Goal: Use online tool/utility: Utilize a website feature to perform a specific function

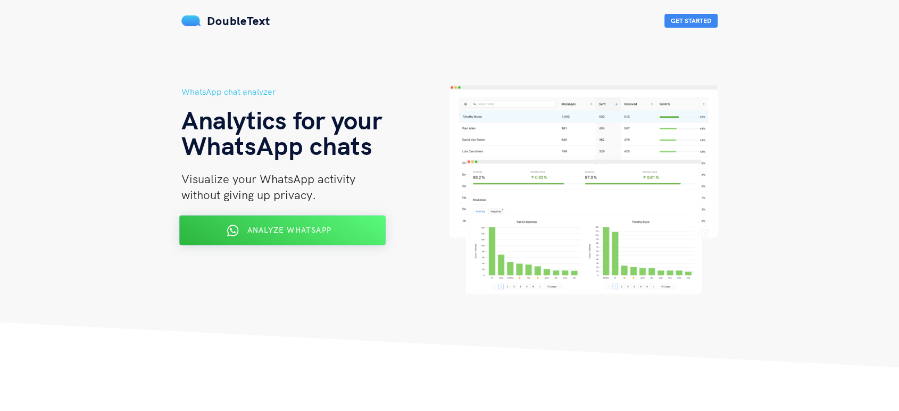
click at [285, 233] on span "Analyze WhatsApp" at bounding box center [289, 230] width 84 height 10
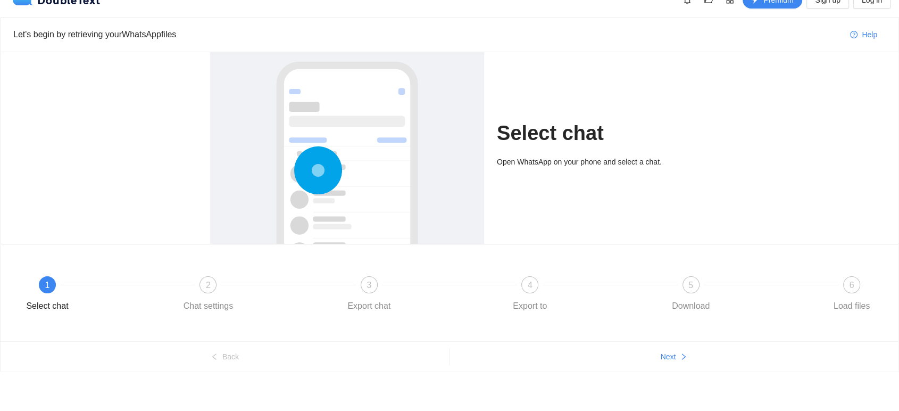
scroll to position [18, 0]
click at [675, 352] on span "Next" at bounding box center [668, 356] width 15 height 12
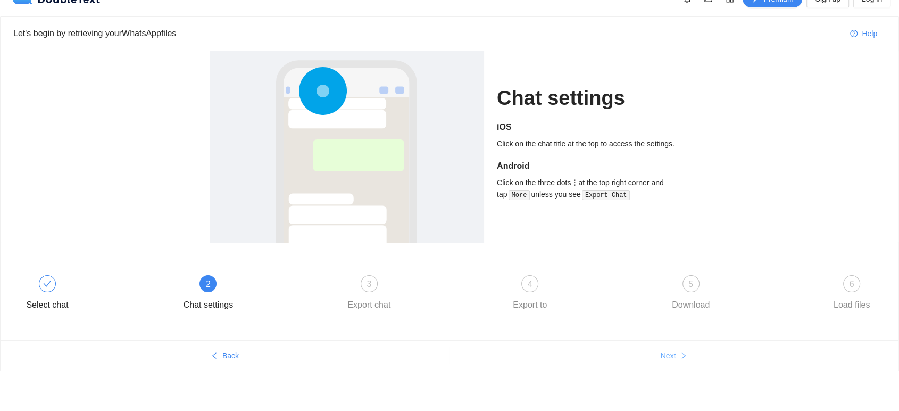
click at [675, 352] on span "Next" at bounding box center [668, 356] width 15 height 12
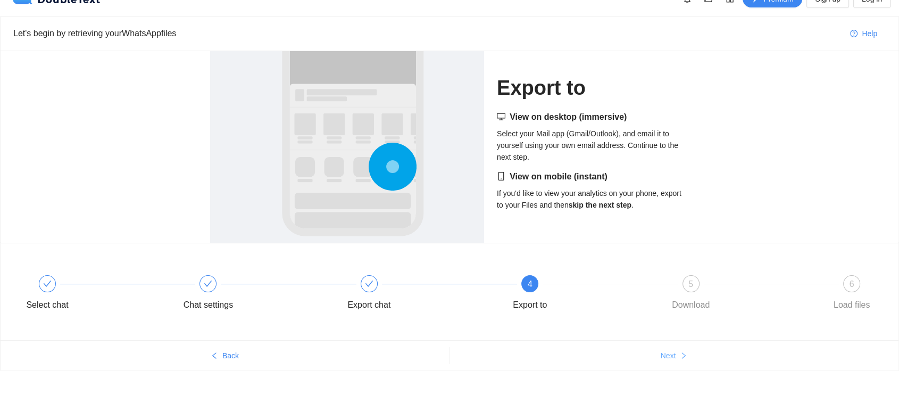
click at [675, 352] on span "Next" at bounding box center [668, 356] width 15 height 12
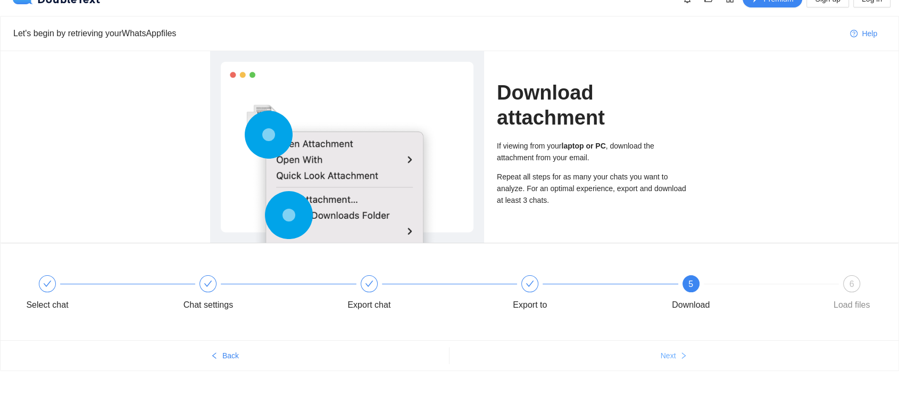
click at [675, 352] on span "Next" at bounding box center [668, 356] width 15 height 12
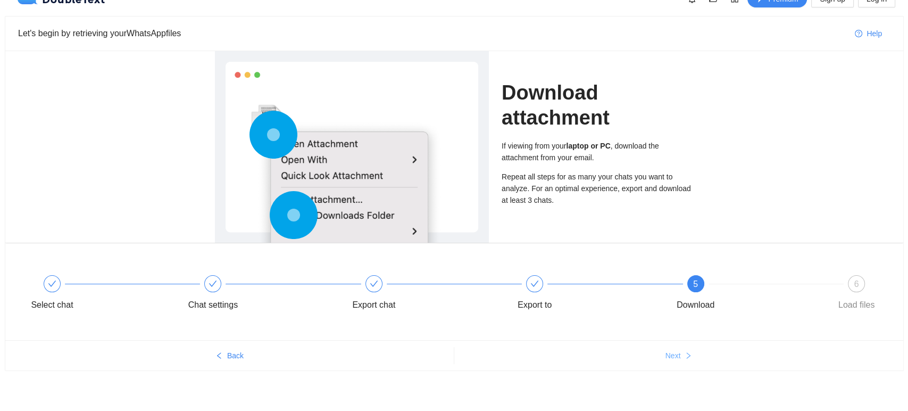
scroll to position [0, 0]
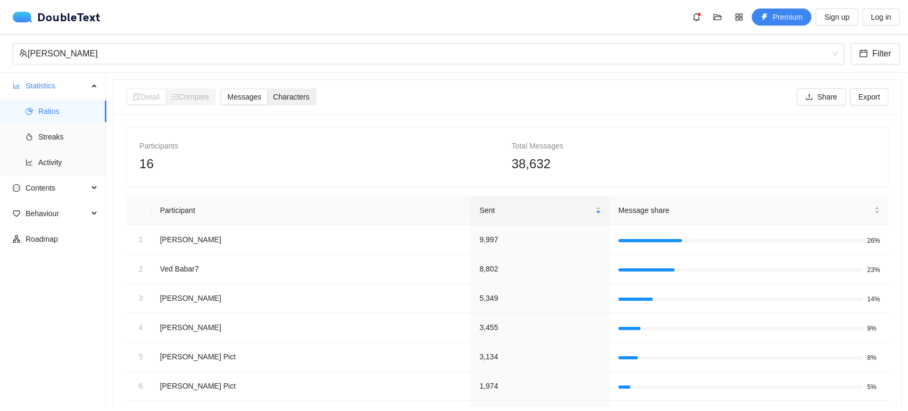
click at [285, 97] on span "Characters" at bounding box center [291, 97] width 36 height 9
click at [267, 89] on input "Characters" at bounding box center [267, 89] width 0 height 0
click at [258, 93] on span "Messages" at bounding box center [244, 97] width 34 height 9
click at [221, 89] on input "Messages" at bounding box center [221, 89] width 0 height 0
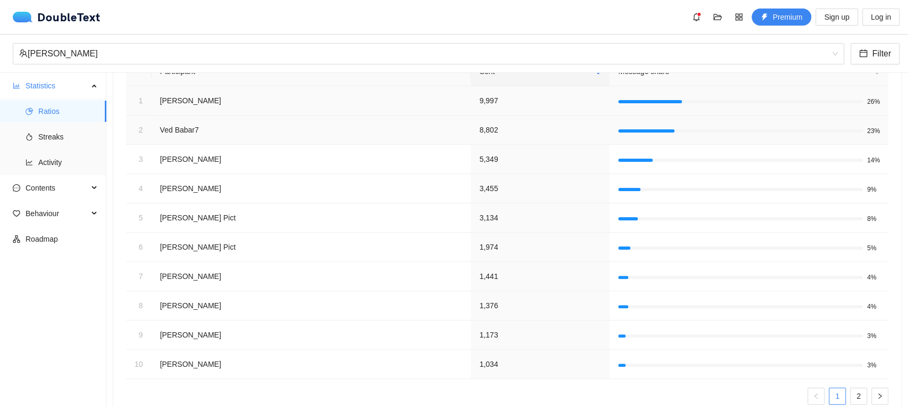
scroll to position [172, 0]
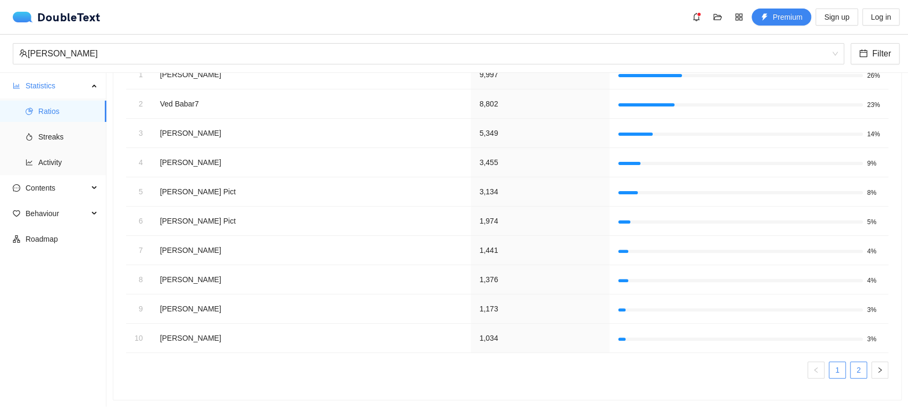
click at [851, 362] on link "2" at bounding box center [859, 370] width 16 height 16
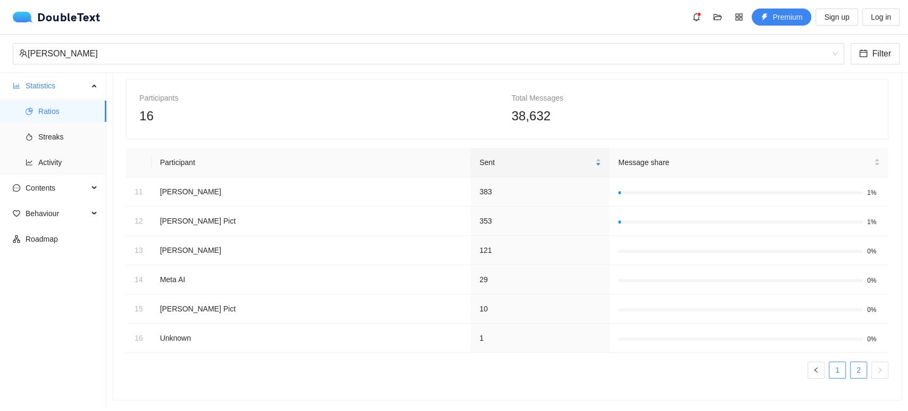
click at [834, 362] on link "1" at bounding box center [837, 370] width 16 height 16
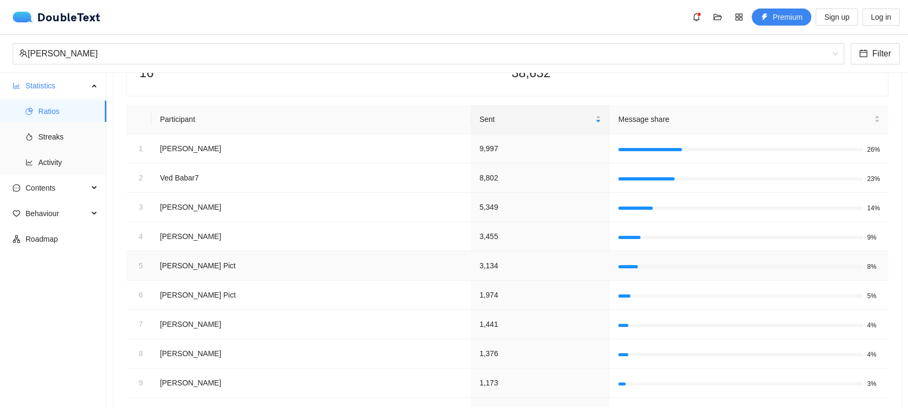
scroll to position [0, 0]
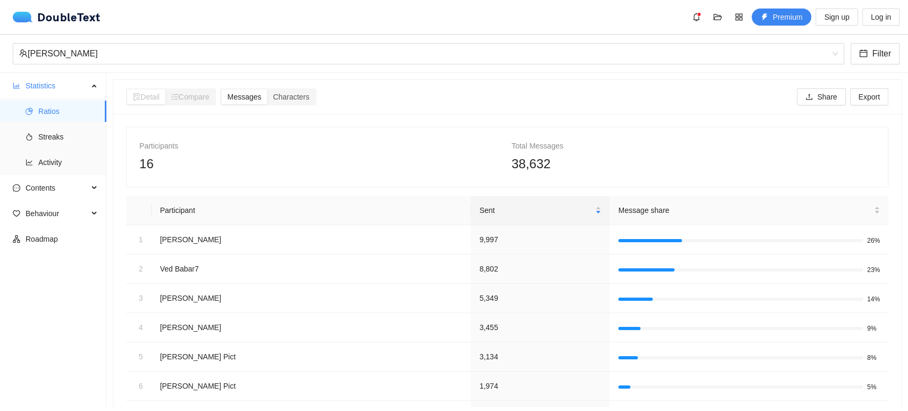
click at [186, 97] on span "Compare" at bounding box center [190, 97] width 38 height 9
click at [52, 136] on span "Streaks" at bounding box center [68, 136] width 60 height 21
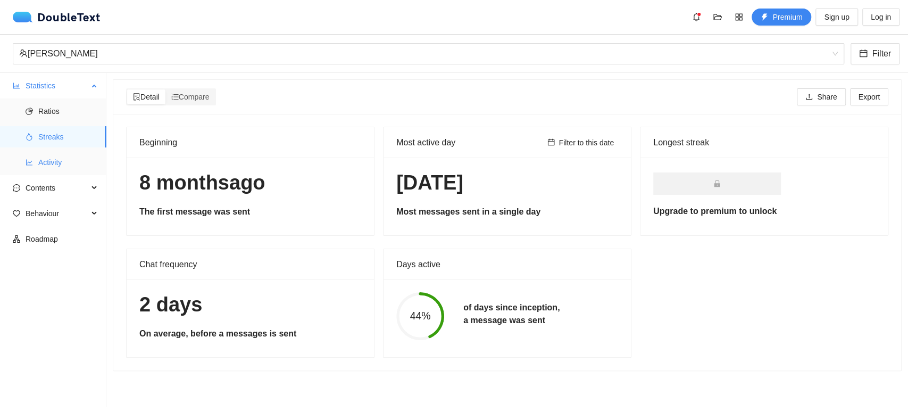
click at [55, 163] on span "Activity" at bounding box center [68, 162] width 60 height 21
click at [51, 184] on span "Contents" at bounding box center [57, 187] width 63 height 21
click at [62, 217] on span "Word Cloud" at bounding box center [68, 213] width 60 height 21
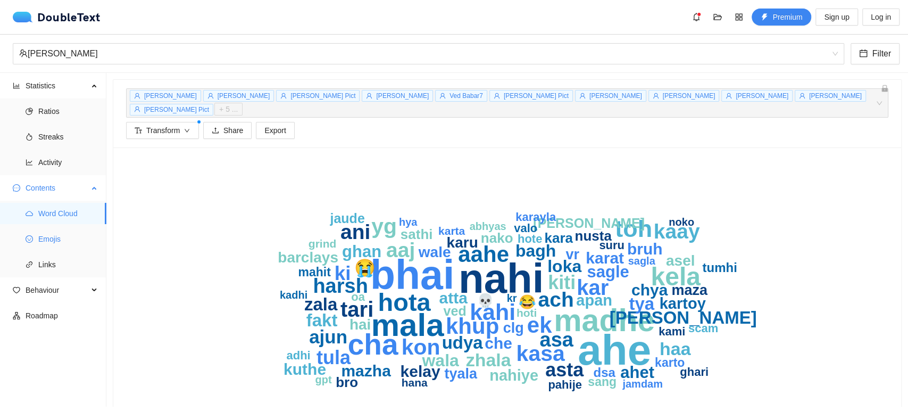
click at [43, 237] on span "Emojis" at bounding box center [68, 238] width 60 height 21
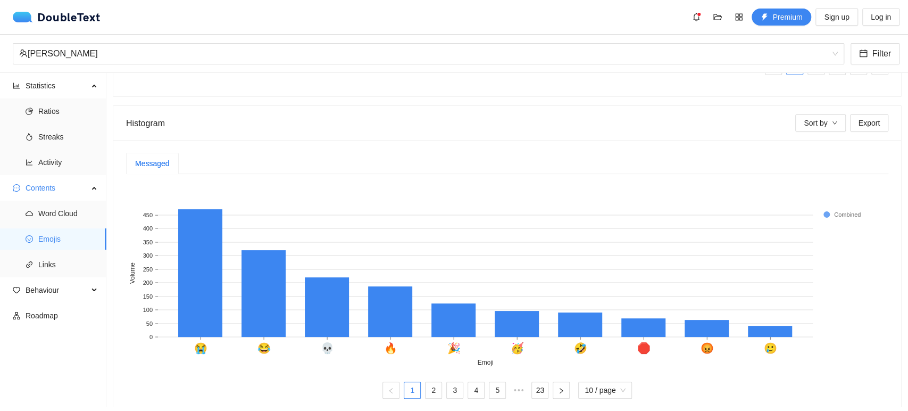
scroll to position [268, 0]
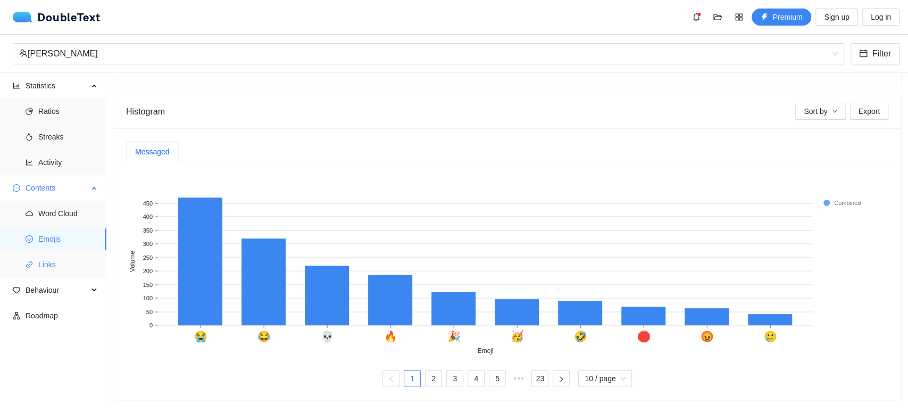
click at [38, 272] on li "Links" at bounding box center [53, 264] width 106 height 21
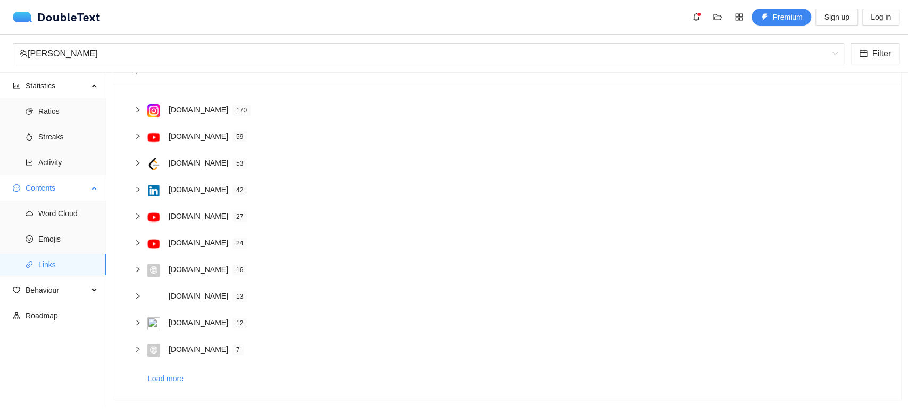
scroll to position [92, 0]
click at [46, 239] on span "Emojis" at bounding box center [68, 238] width 60 height 21
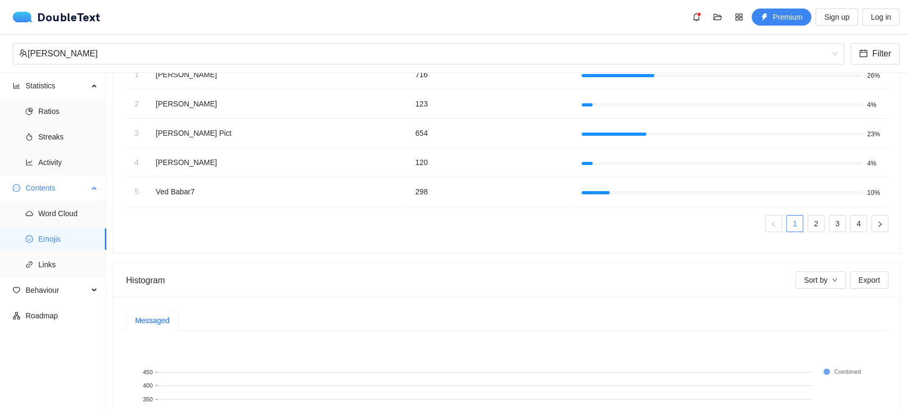
scroll to position [268, 0]
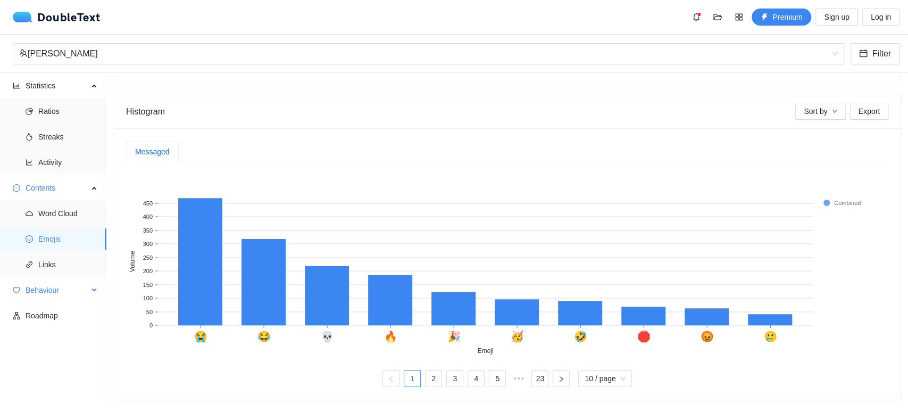
click at [72, 297] on span "Behaviour" at bounding box center [57, 289] width 63 height 21
click at [81, 320] on span "Interactions" at bounding box center [68, 315] width 60 height 21
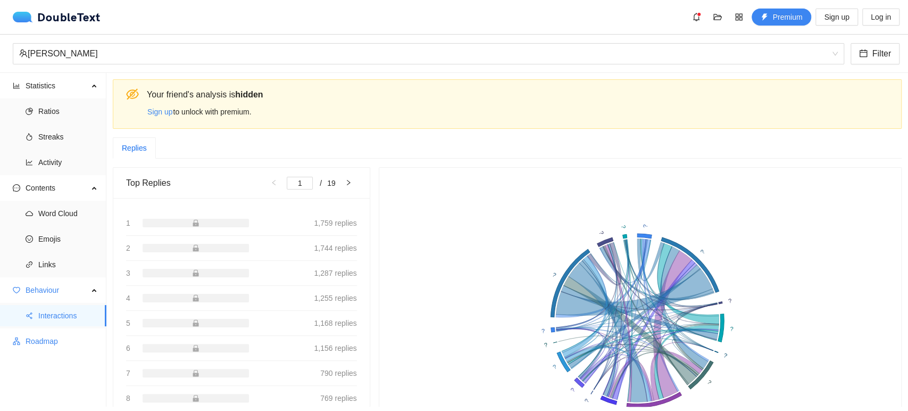
click at [74, 339] on span "Roadmap" at bounding box center [62, 340] width 72 height 21
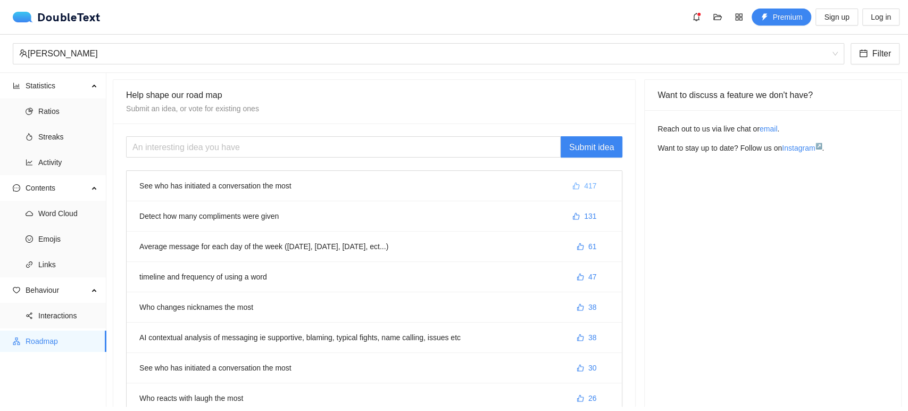
click at [572, 185] on icon "like" at bounding box center [575, 185] width 7 height 7
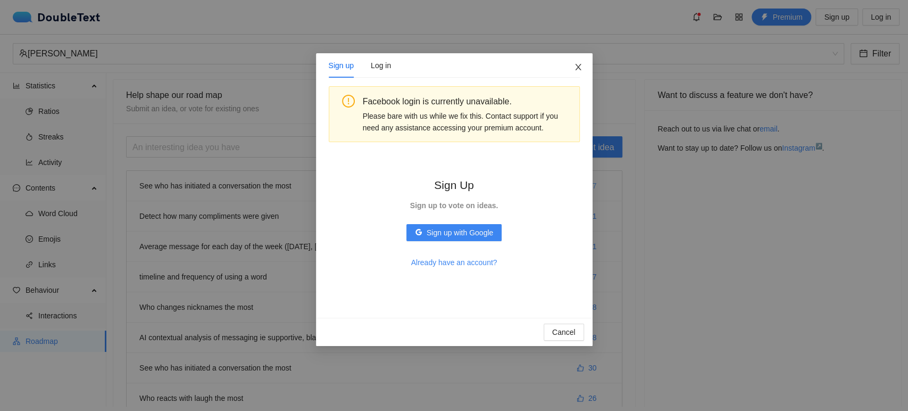
click at [582, 68] on icon "close" at bounding box center [578, 67] width 9 height 9
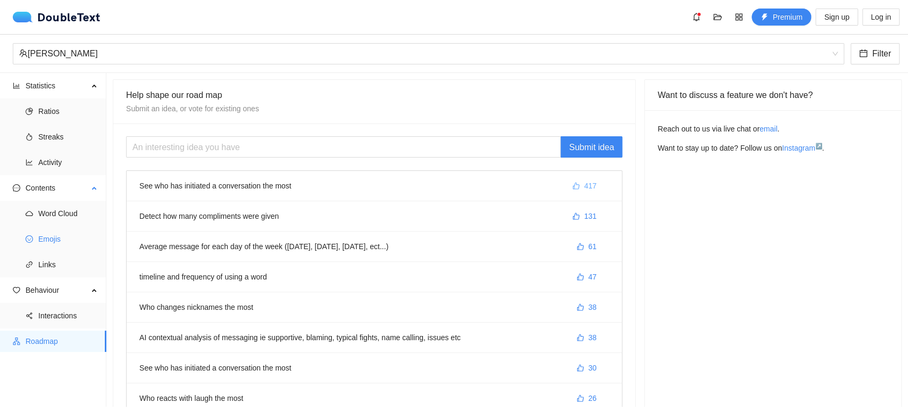
click at [59, 239] on span "Emojis" at bounding box center [68, 238] width 60 height 21
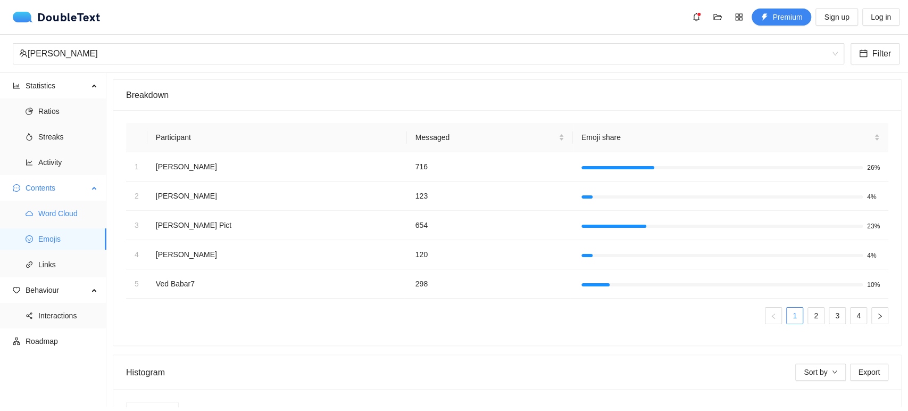
click at [57, 205] on span "Word Cloud" at bounding box center [68, 213] width 60 height 21
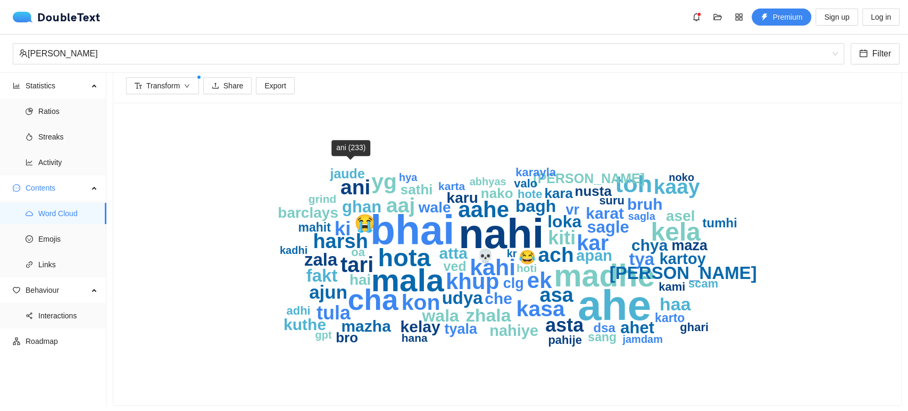
scroll to position [46, 0]
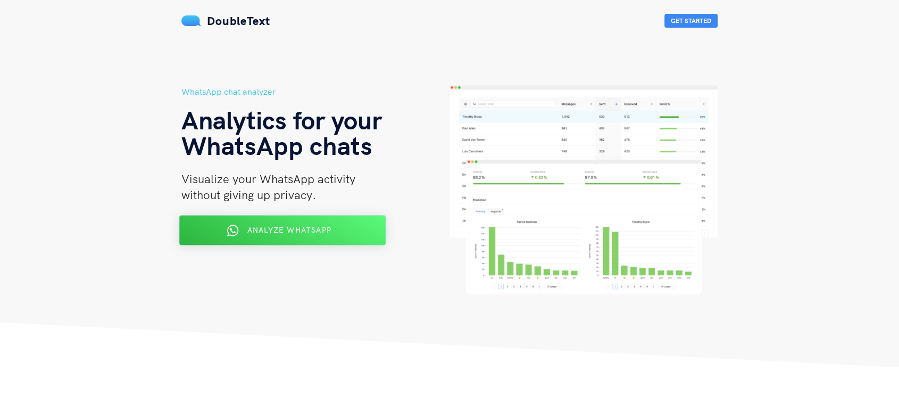
click at [234, 225] on icon at bounding box center [232, 230] width 11 height 11
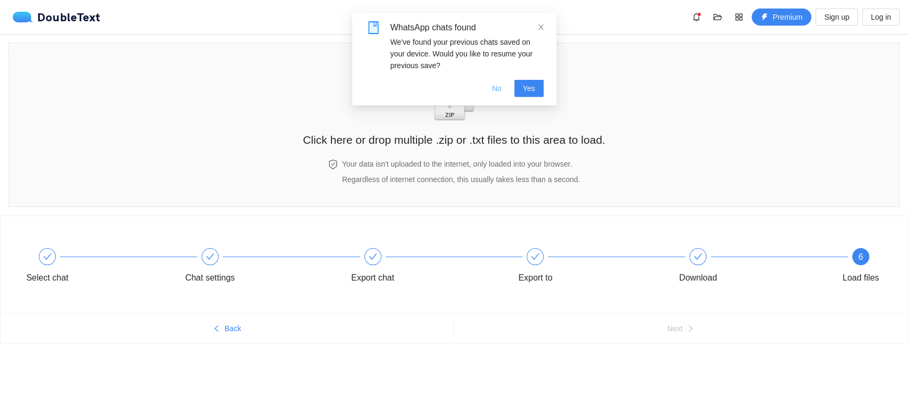
click at [502, 89] on span "No" at bounding box center [497, 88] width 10 height 12
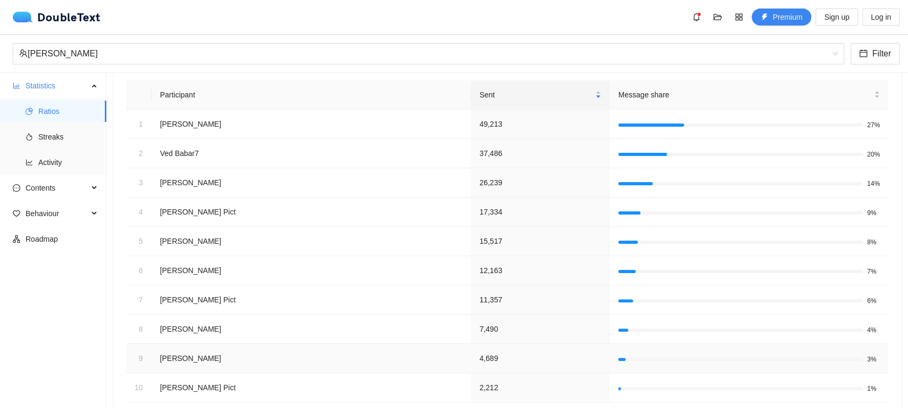
scroll to position [113, 0]
click at [51, 134] on span "Streaks" at bounding box center [68, 136] width 60 height 21
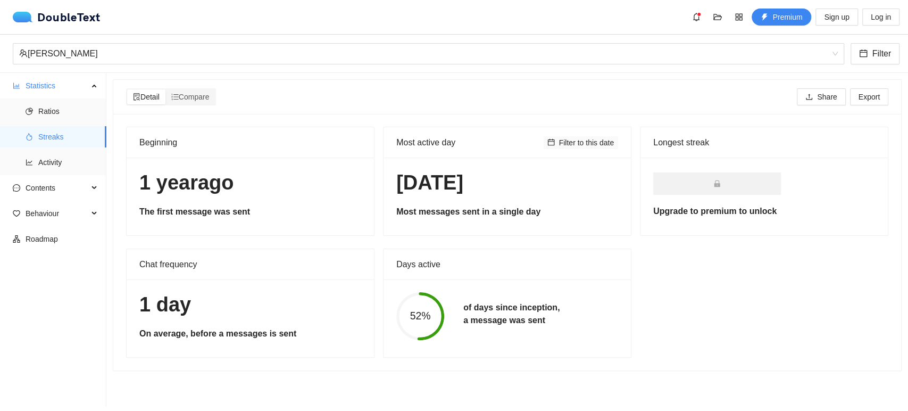
click at [563, 139] on span "Filter to this date" at bounding box center [586, 143] width 55 height 12
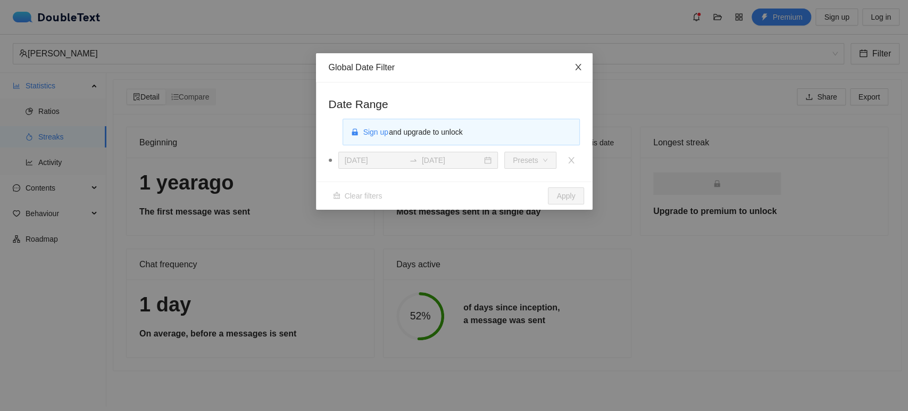
click at [583, 64] on span "Close" at bounding box center [578, 67] width 29 height 29
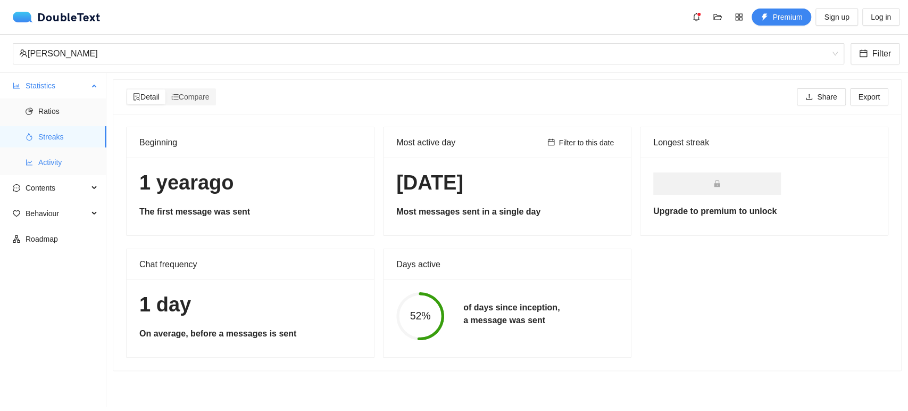
click at [55, 169] on span "Activity" at bounding box center [68, 162] width 60 height 21
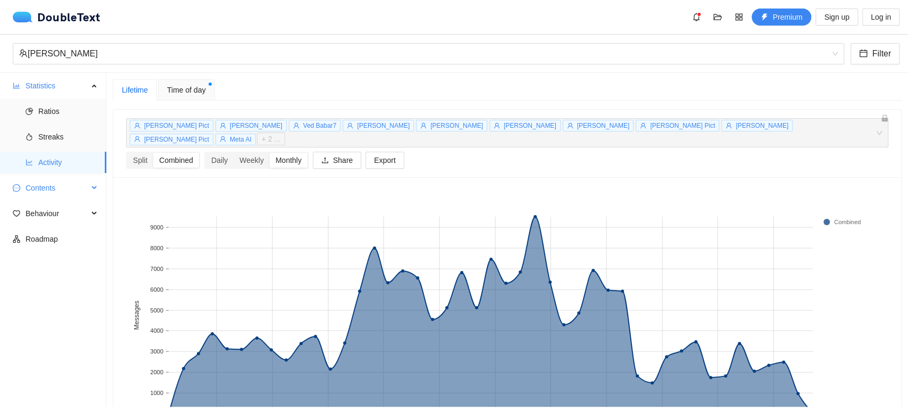
click at [41, 192] on span "Contents" at bounding box center [57, 187] width 63 height 21
click at [62, 214] on span "Word Cloud" at bounding box center [68, 213] width 60 height 21
click at [55, 195] on span "Contents" at bounding box center [57, 187] width 63 height 21
click at [55, 212] on span "Word Cloud" at bounding box center [68, 213] width 60 height 21
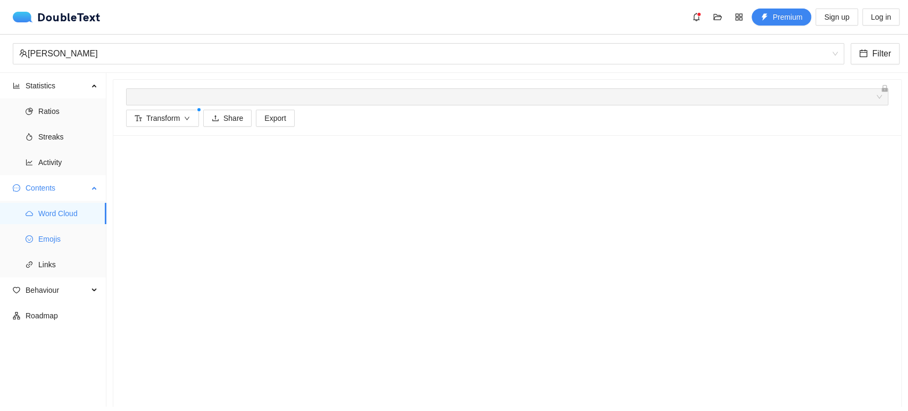
click at [54, 238] on span "Emojis" at bounding box center [68, 238] width 60 height 21
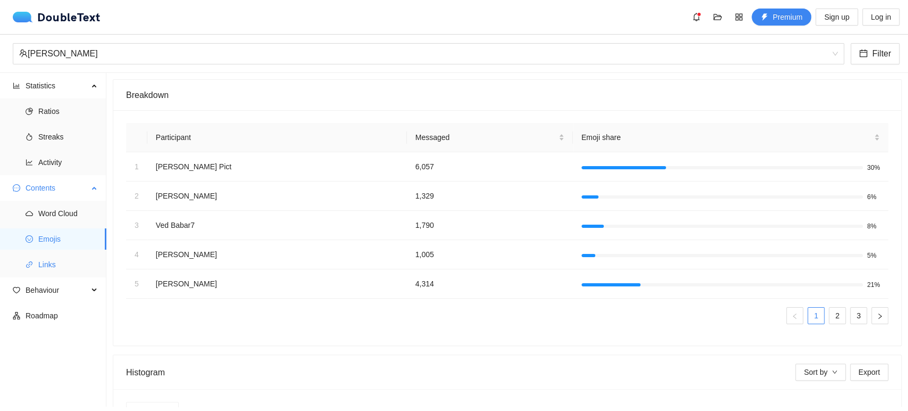
click at [55, 267] on span "Links" at bounding box center [68, 264] width 60 height 21
click at [64, 302] on li "Behaviour" at bounding box center [53, 290] width 106 height 23
click at [52, 110] on span "Ratios" at bounding box center [68, 111] width 60 height 21
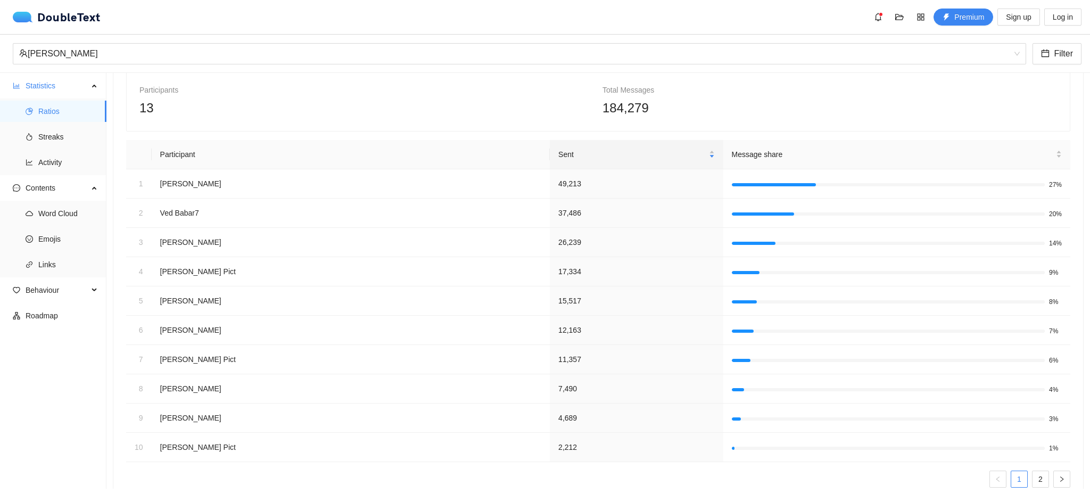
scroll to position [56, 0]
click at [56, 214] on span "Word Cloud" at bounding box center [68, 213] width 60 height 21
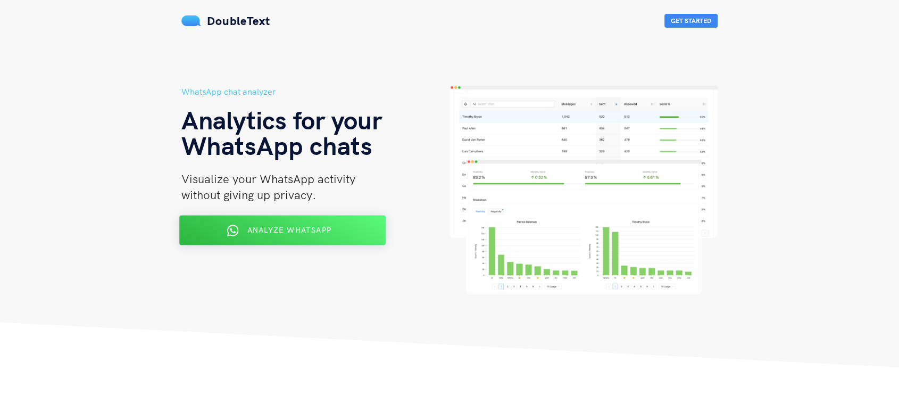
click at [292, 230] on span "Analyze WhatsApp" at bounding box center [289, 230] width 84 height 10
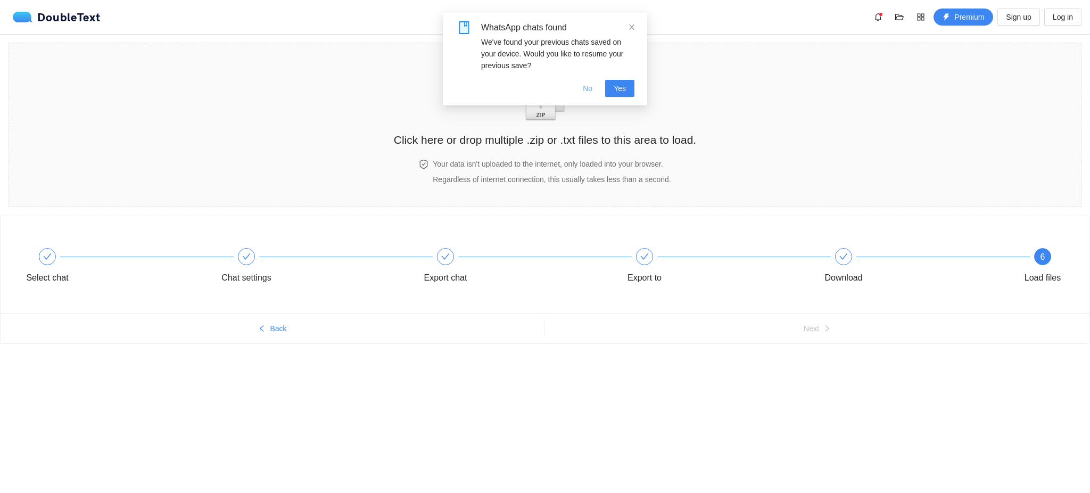
click at [586, 90] on span "No" at bounding box center [588, 88] width 10 height 12
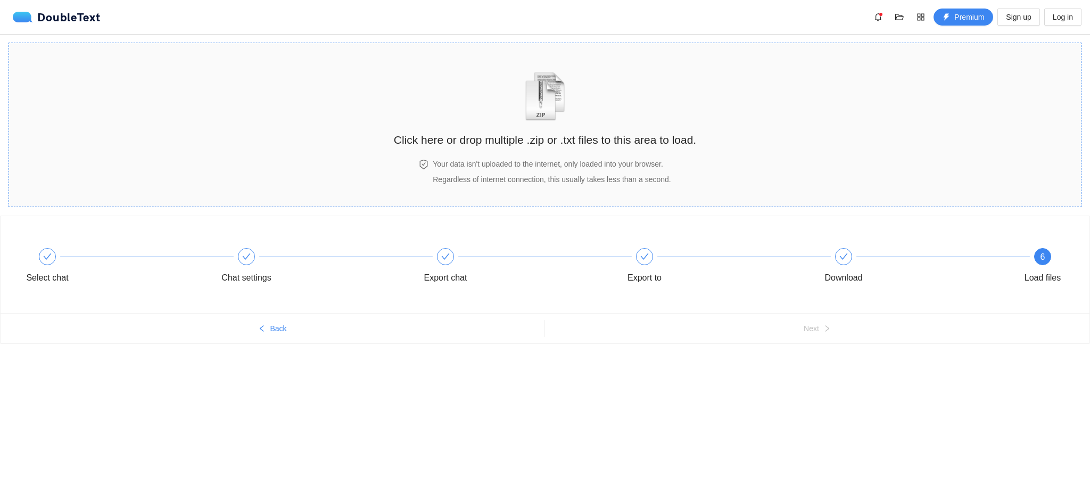
click at [558, 121] on img "zipOrTextIcon" at bounding box center [544, 96] width 49 height 49
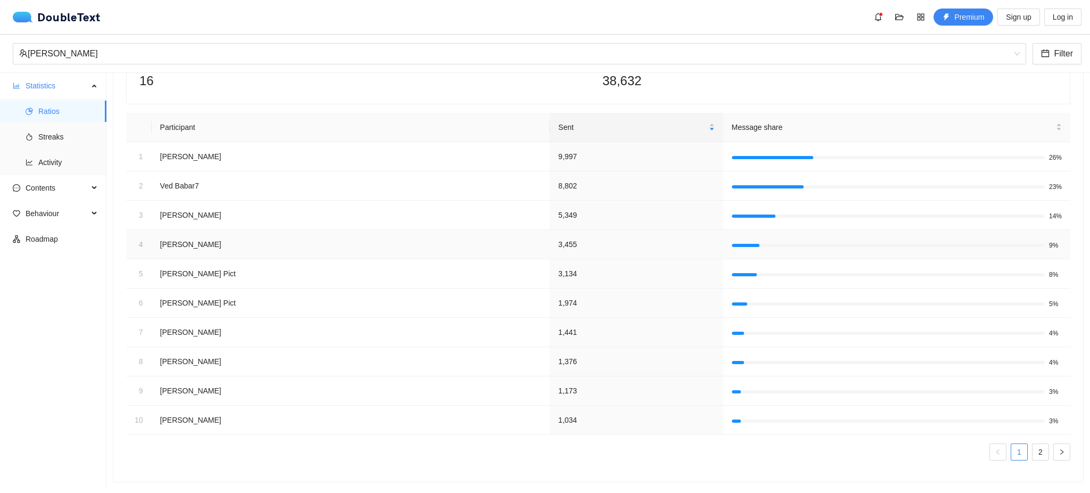
scroll to position [94, 0]
click at [1033, 444] on link "2" at bounding box center [1040, 452] width 16 height 16
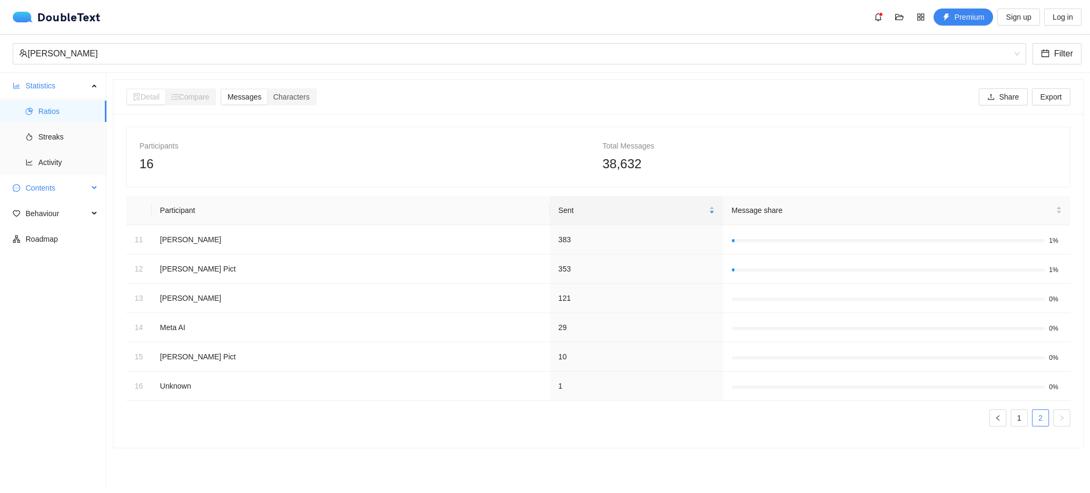
click at [70, 184] on span "Contents" at bounding box center [57, 187] width 63 height 21
click at [65, 217] on span "Word Cloud" at bounding box center [68, 213] width 60 height 21
